Goal: Complete application form: Complete application form

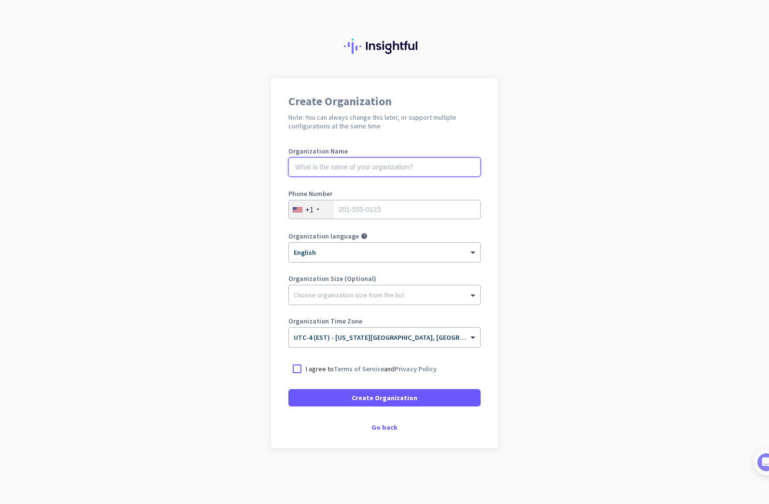
click at [341, 170] on input "text" at bounding box center [384, 166] width 192 height 19
type input "Mercor"
click at [354, 203] on input "tel" at bounding box center [384, 209] width 192 height 19
type input "6315592921"
click at [178, 242] on app-onboarding-organization "Create Organization Note: You can always change this later, or support multiple…" at bounding box center [384, 287] width 769 height 418
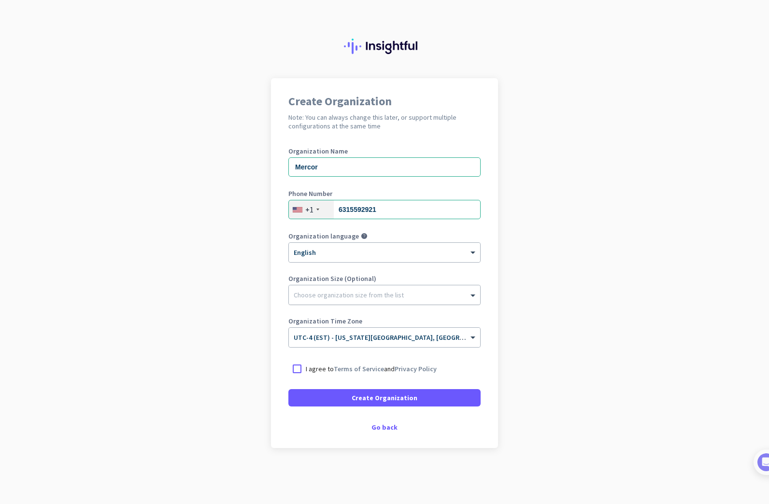
click at [386, 292] on div at bounding box center [384, 293] width 191 height 10
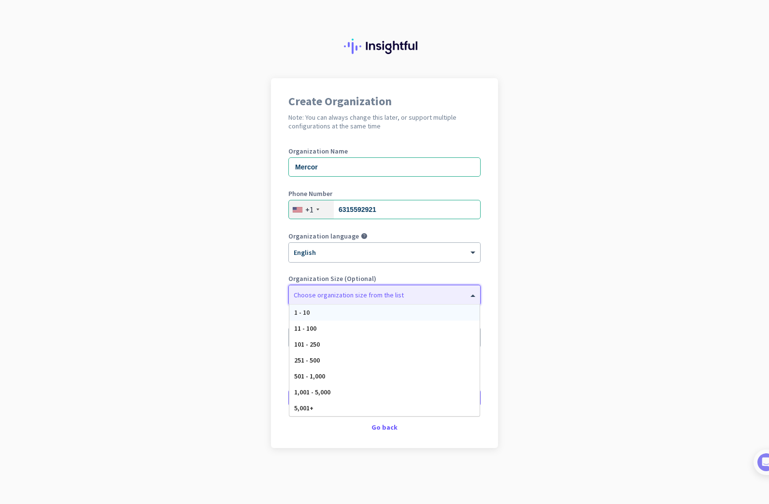
click at [235, 279] on app-onboarding-organization "Create Organization Note: You can always change this later, or support multiple…" at bounding box center [384, 287] width 769 height 418
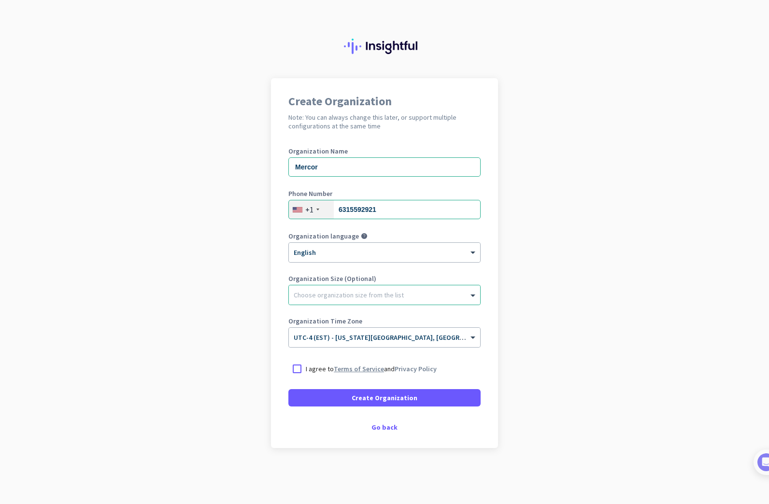
click at [367, 365] on link "Terms of Service" at bounding box center [359, 369] width 50 height 9
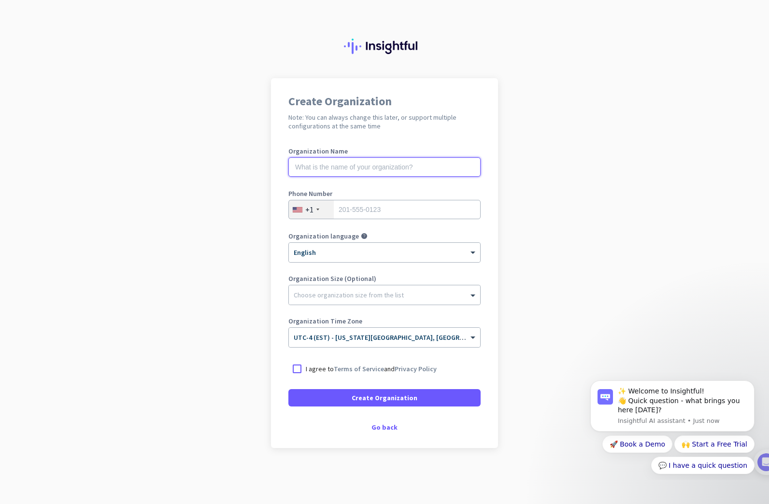
click at [355, 170] on input "text" at bounding box center [384, 166] width 192 height 19
drag, startPoint x: 349, startPoint y: 162, endPoint x: 350, endPoint y: 157, distance: 5.3
click at [350, 160] on input "text" at bounding box center [384, 166] width 192 height 19
type input "Mercor"
click at [361, 201] on input "tel" at bounding box center [384, 209] width 192 height 19
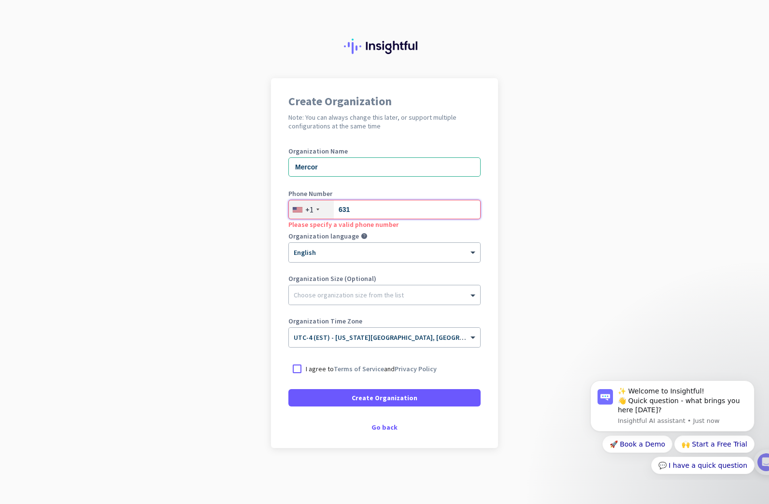
type input "6315592921"
click at [302, 370] on div at bounding box center [296, 368] width 17 height 17
click at [387, 428] on div "Go back" at bounding box center [384, 427] width 192 height 7
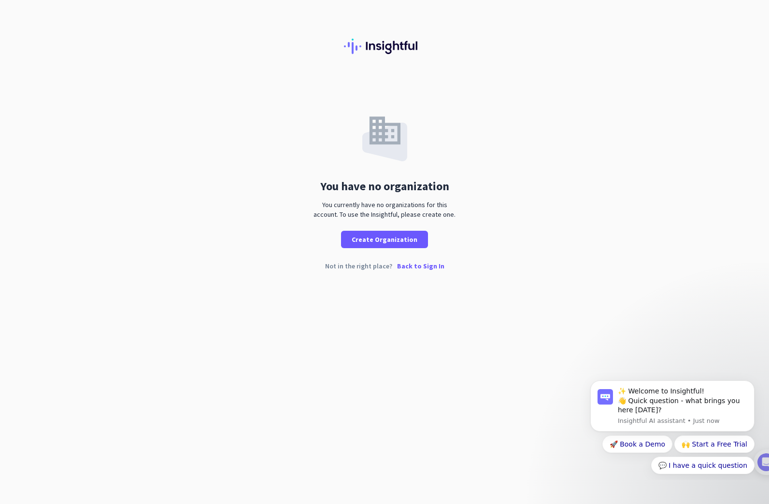
click at [418, 266] on p "Back to Sign In" at bounding box center [420, 266] width 47 height 7
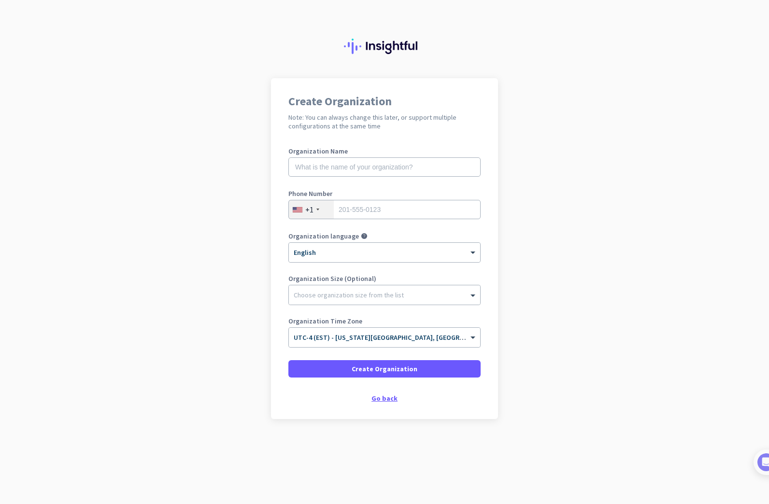
click at [389, 397] on div "Go back" at bounding box center [384, 398] width 192 height 7
click at [386, 394] on div "Create Organization Note: You can always change this later, or support multiple…" at bounding box center [384, 248] width 227 height 341
click at [386, 398] on div "Go back" at bounding box center [384, 398] width 192 height 7
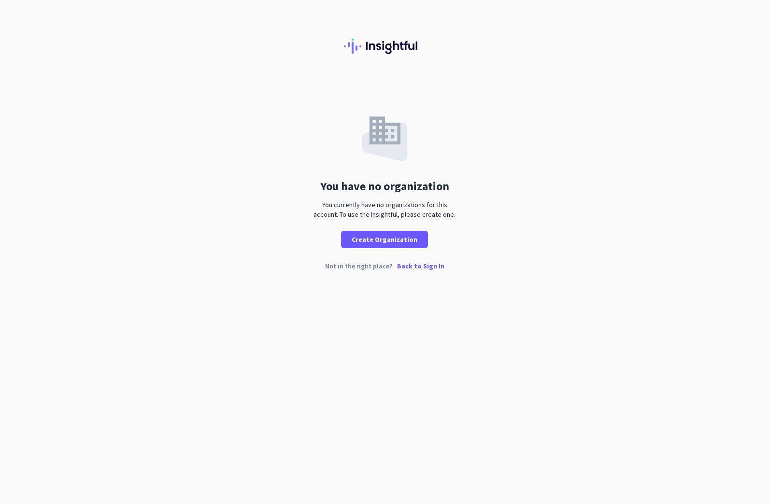
click at [429, 267] on p "Back to Sign In" at bounding box center [420, 266] width 47 height 7
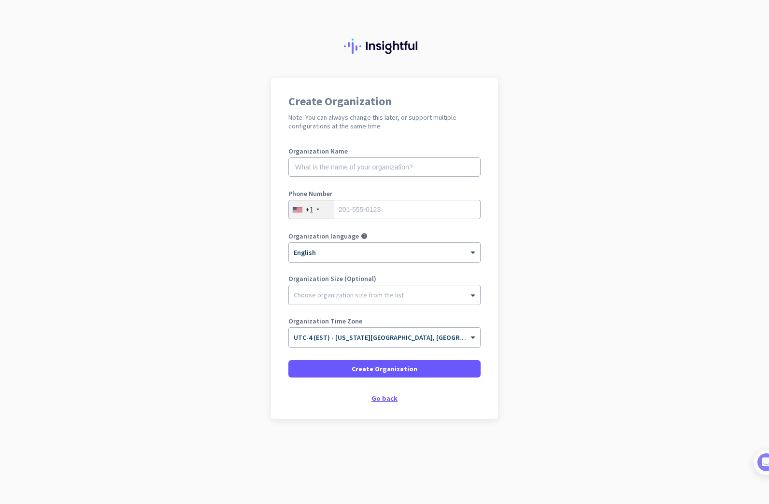
click at [392, 397] on div "Go back" at bounding box center [384, 398] width 192 height 7
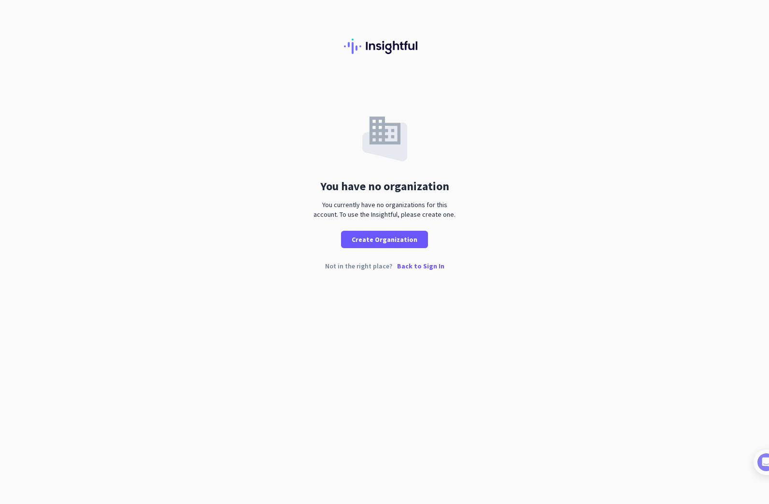
click at [427, 267] on p "Back to Sign In" at bounding box center [420, 266] width 47 height 7
